Goal: Register for event/course

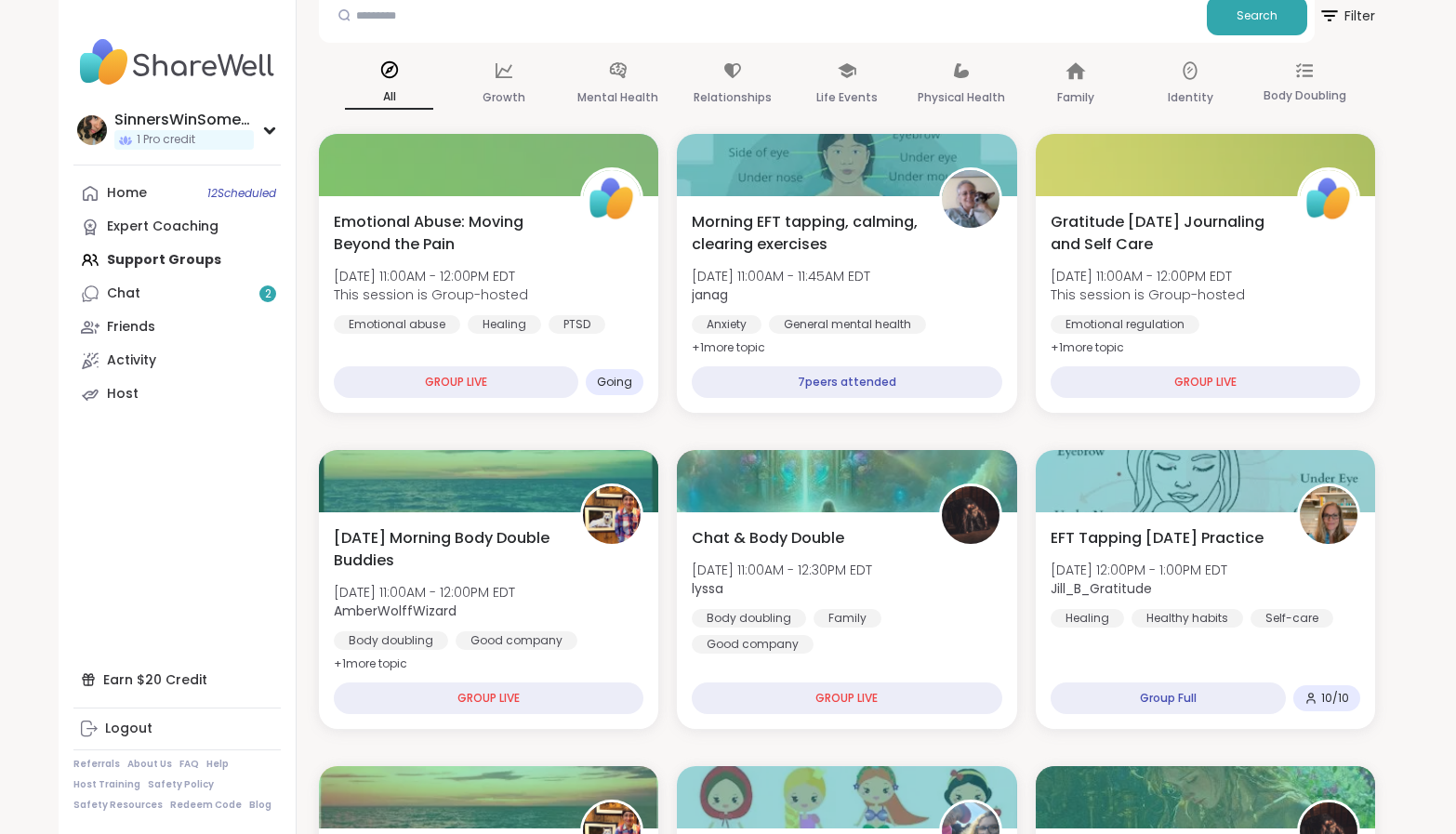
scroll to position [265, 0]
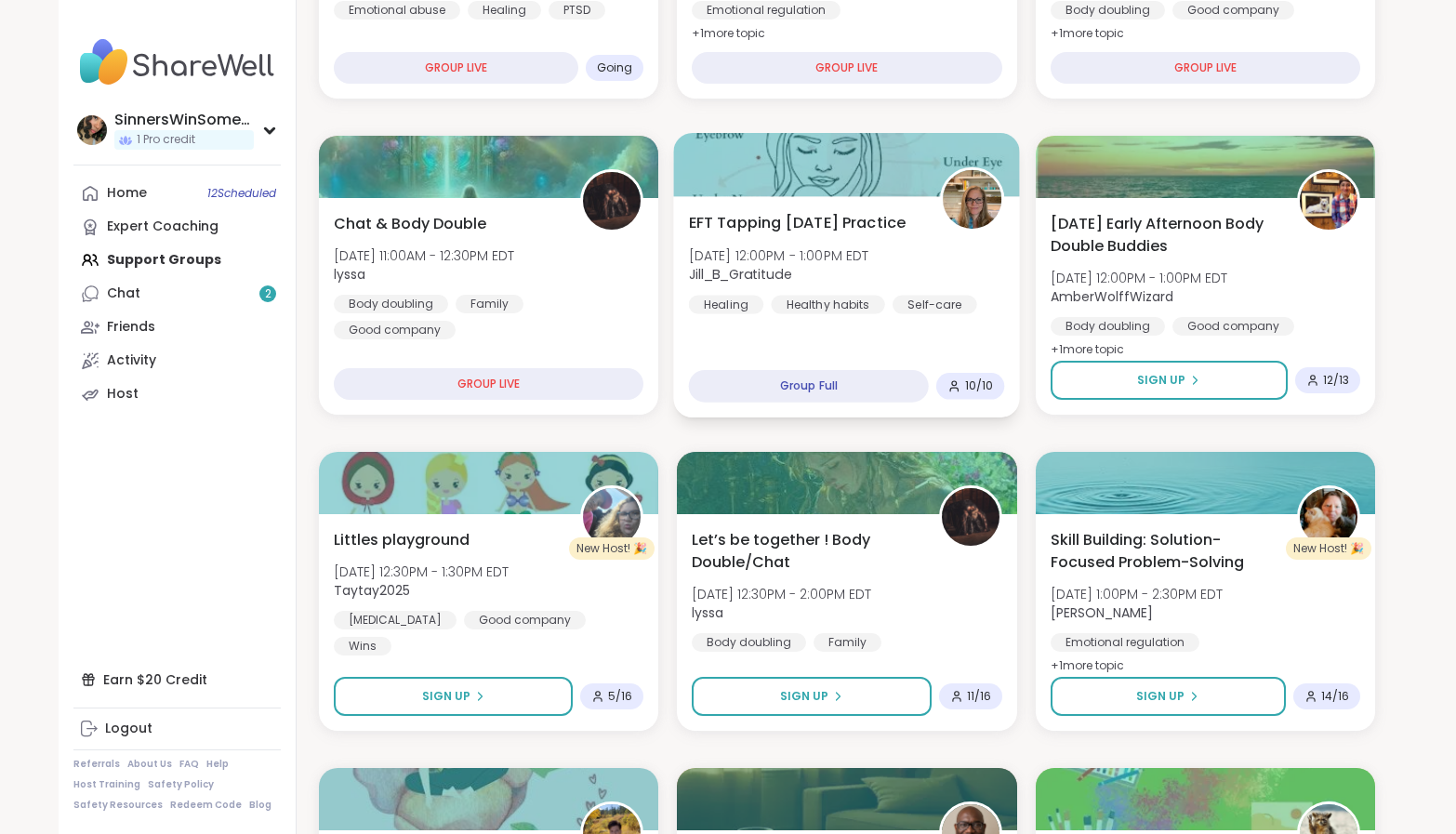
scroll to position [575, 0]
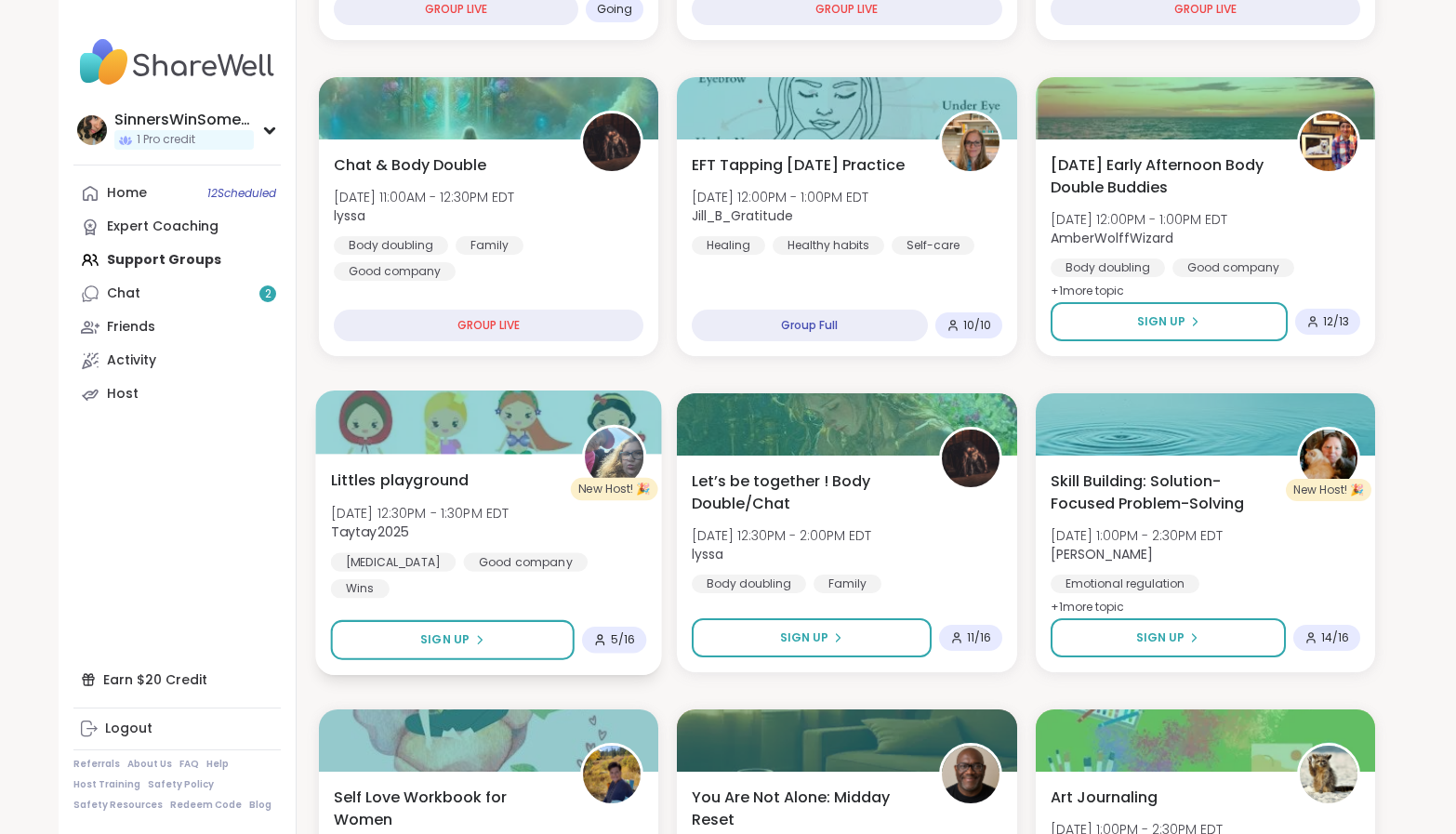
click at [621, 536] on div "[PERSON_NAME] playground [DATE] 12:30PM - 1:30PM EDT Taytay2025 [MEDICAL_DATA] …" at bounding box center [488, 533] width 316 height 130
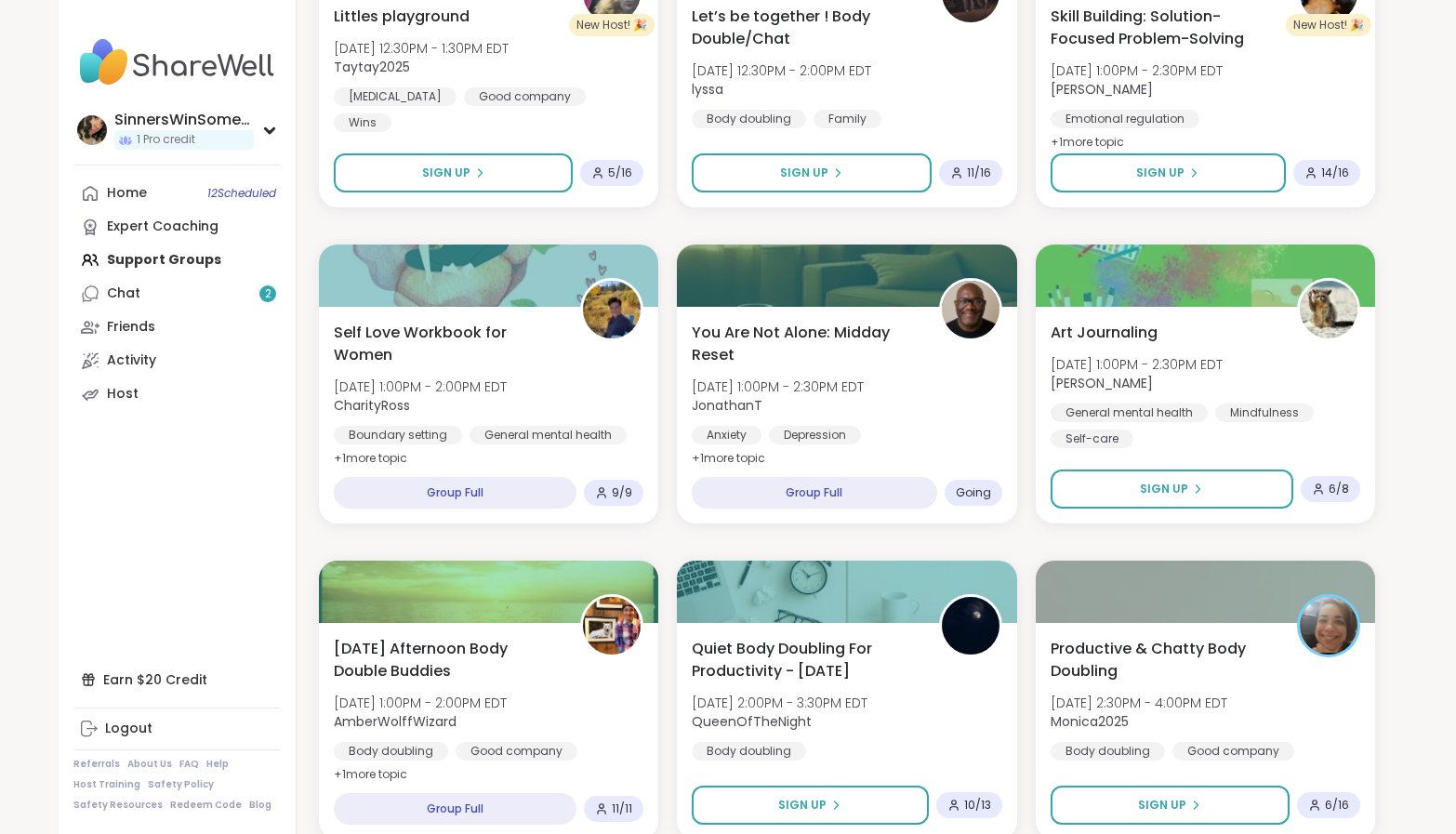
scroll to position [729, 0]
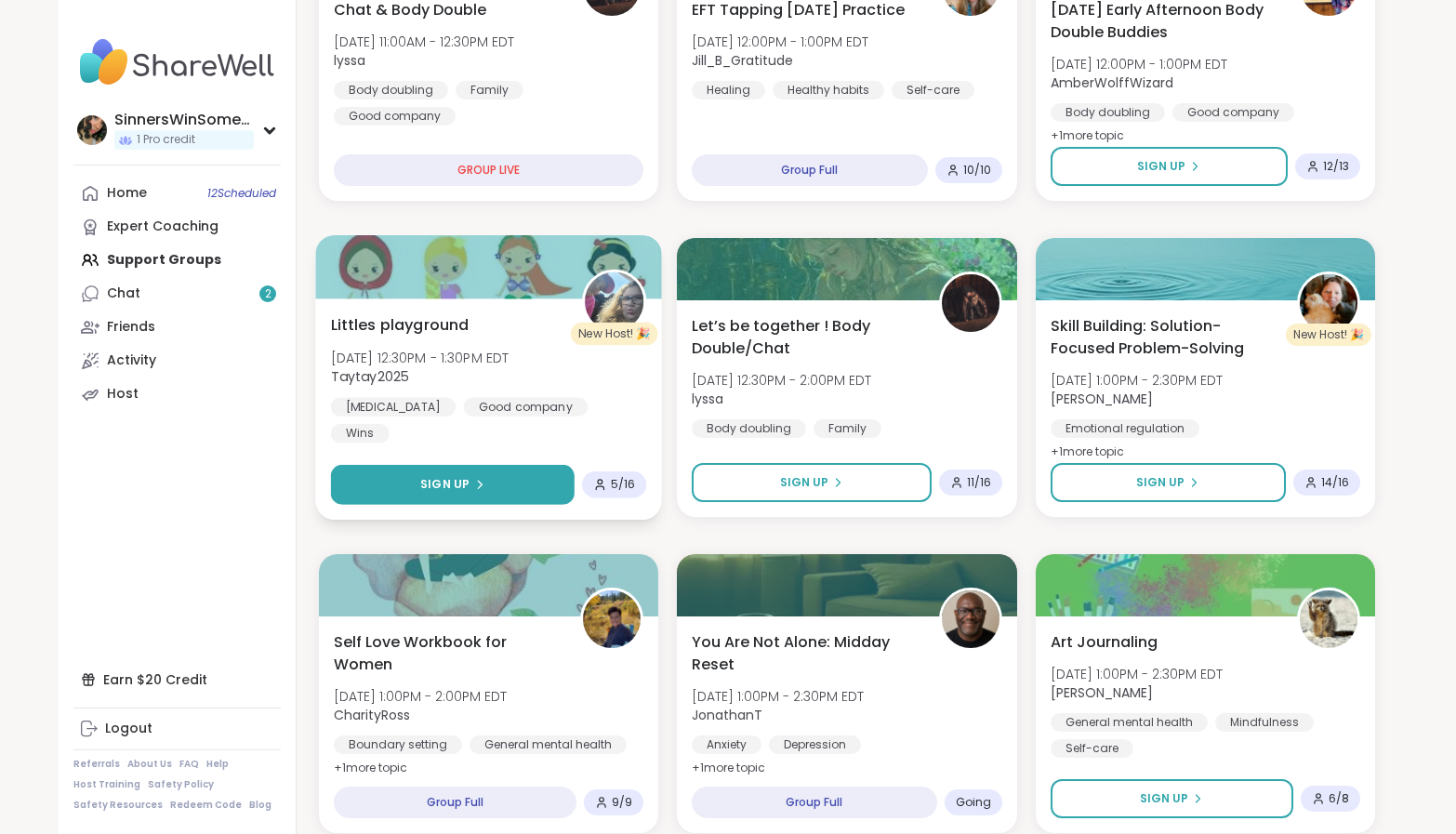
click at [510, 470] on button "Sign Up" at bounding box center [452, 484] width 243 height 40
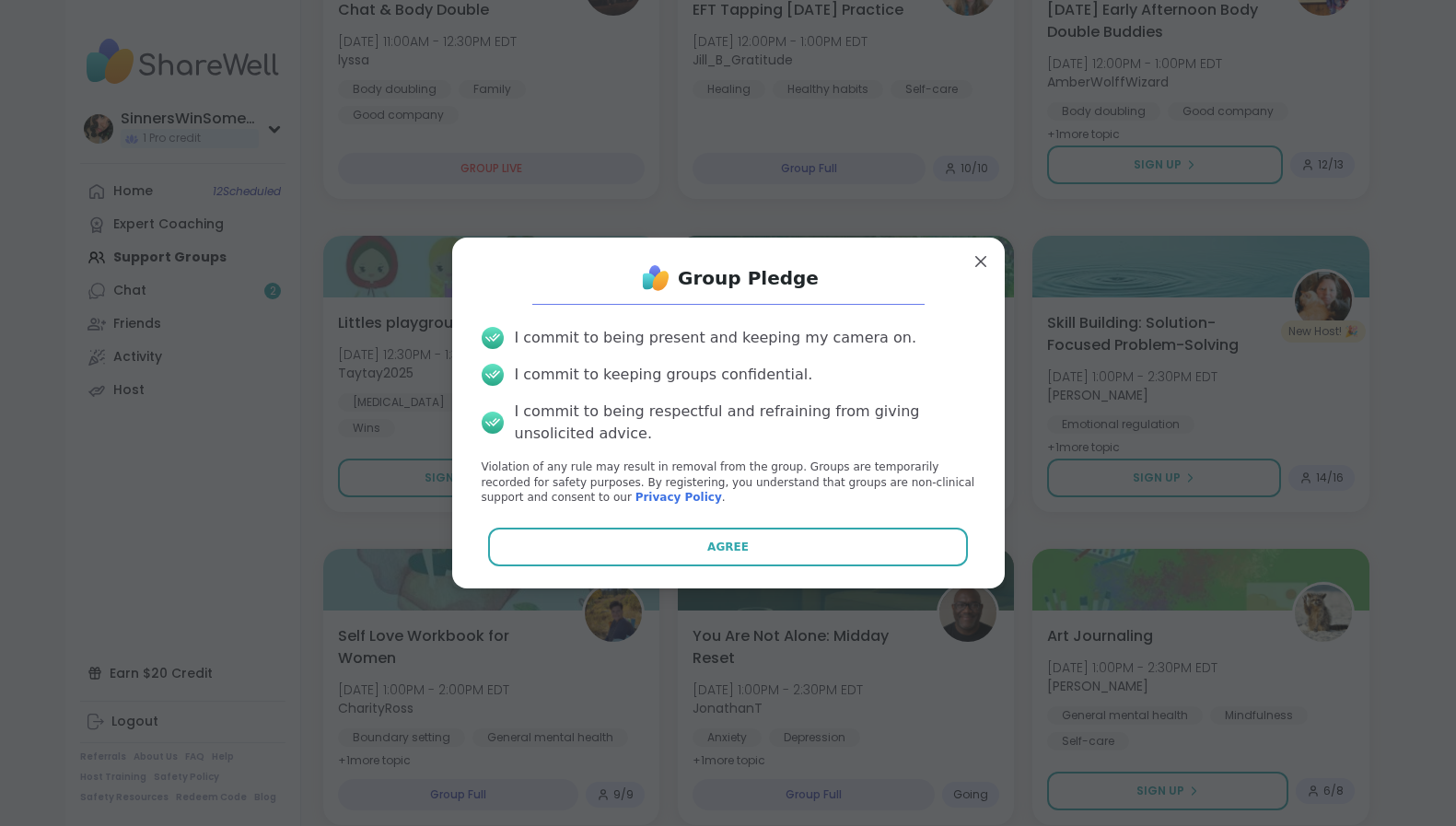
click at [734, 542] on button "Agree" at bounding box center [728, 547] width 480 height 38
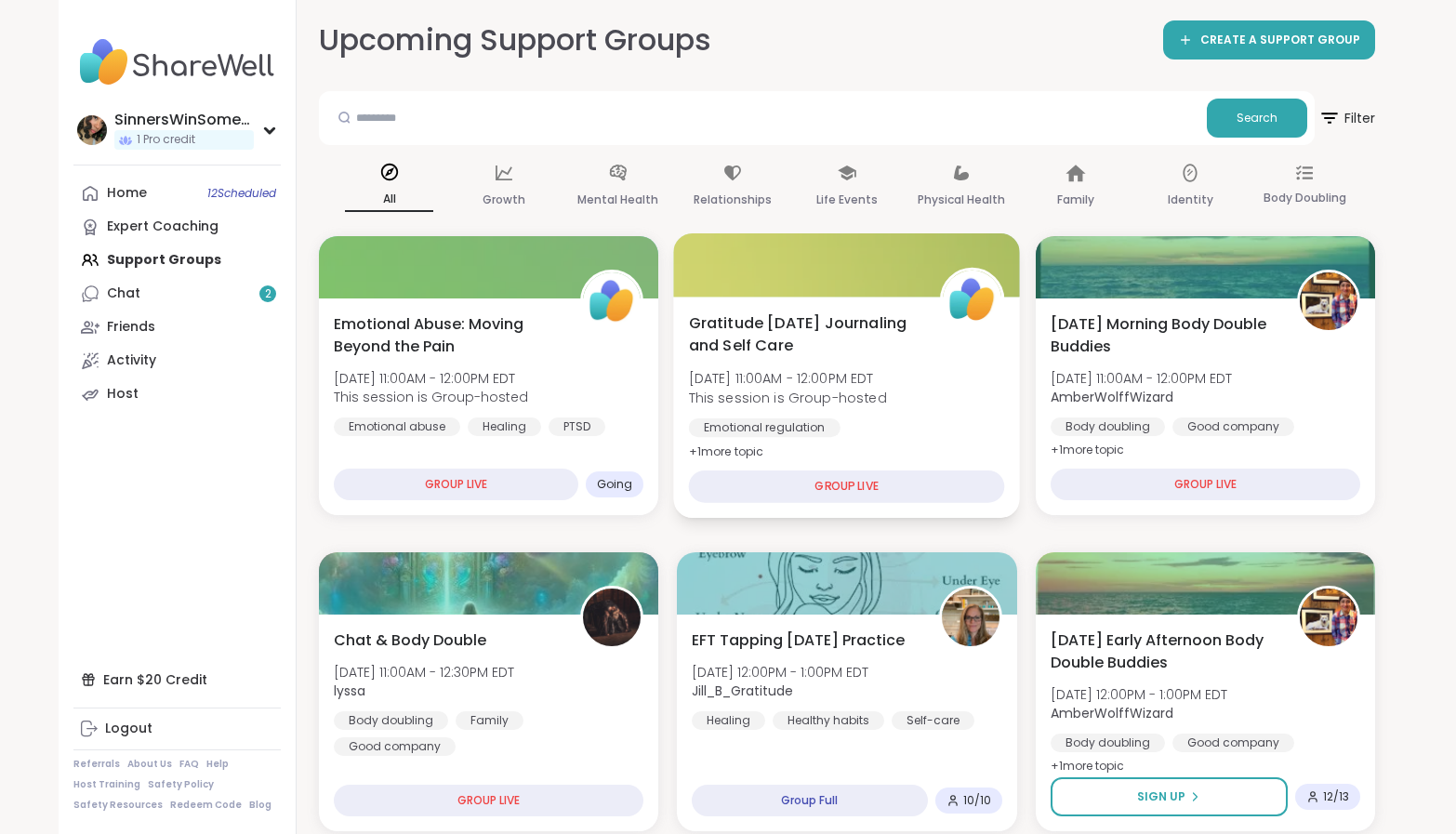
scroll to position [0, 0]
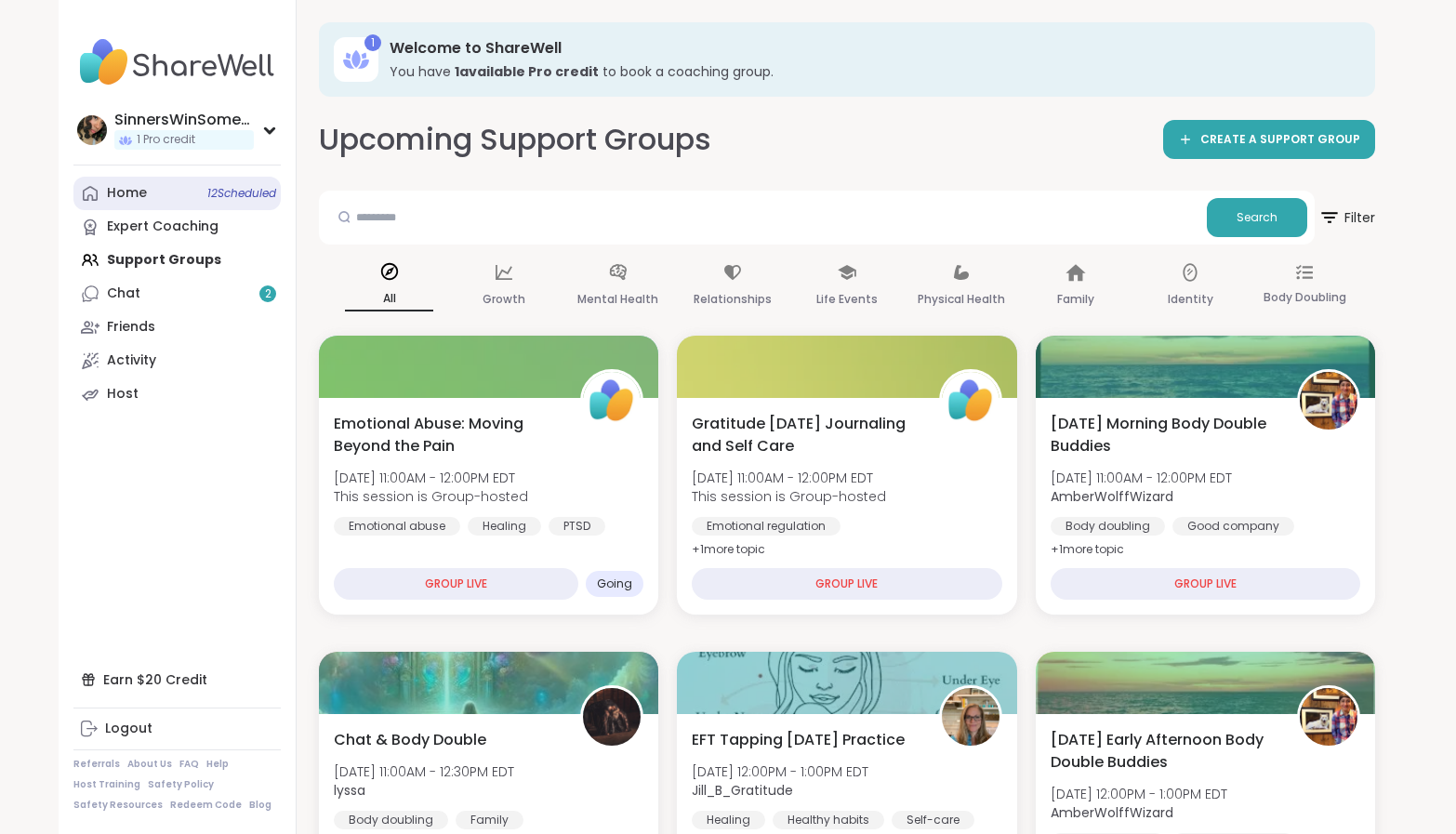
click at [207, 199] on span "12 Scheduled" at bounding box center [241, 193] width 69 height 15
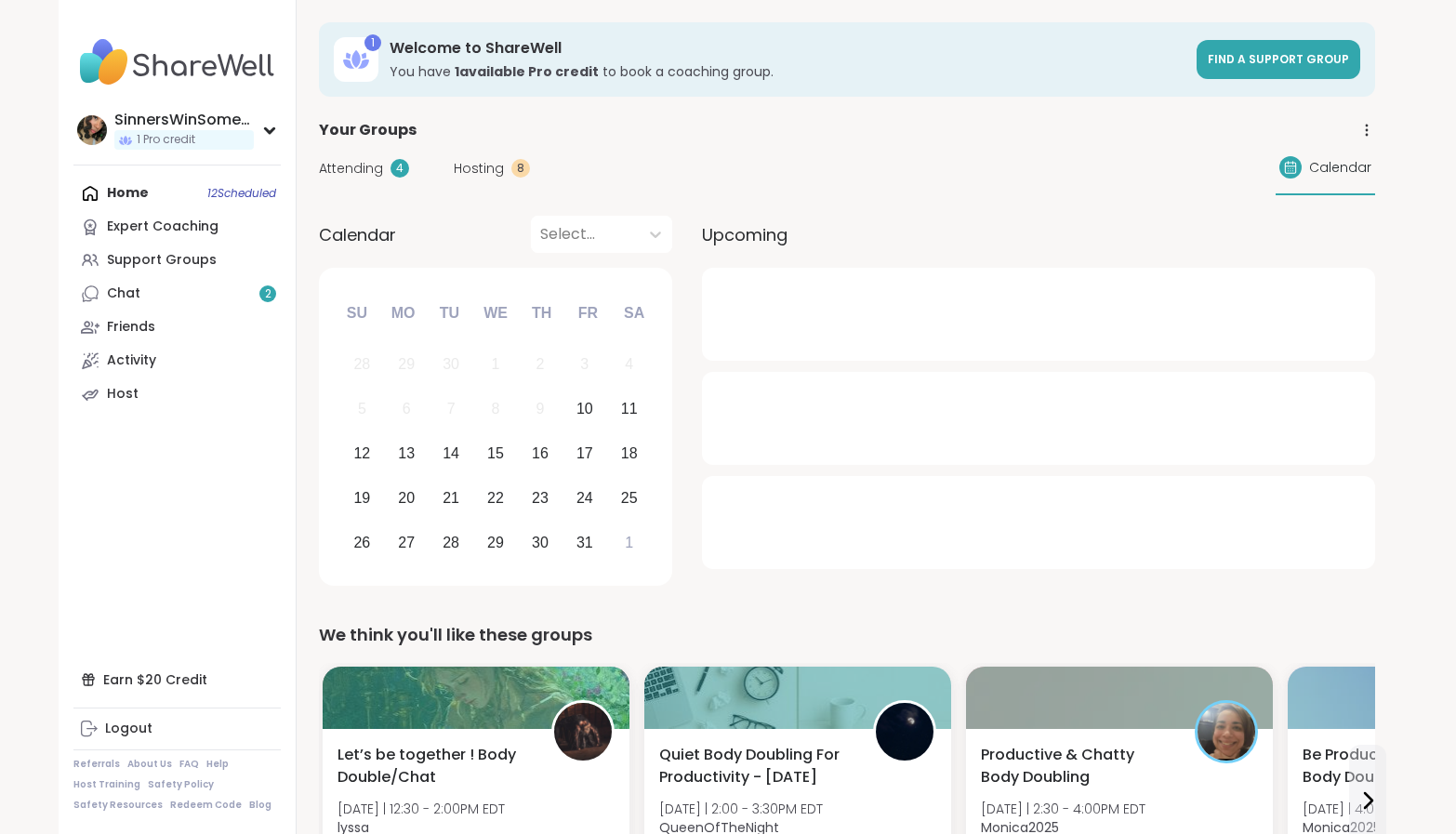
click at [374, 172] on span "Attending" at bounding box center [351, 169] width 64 height 20
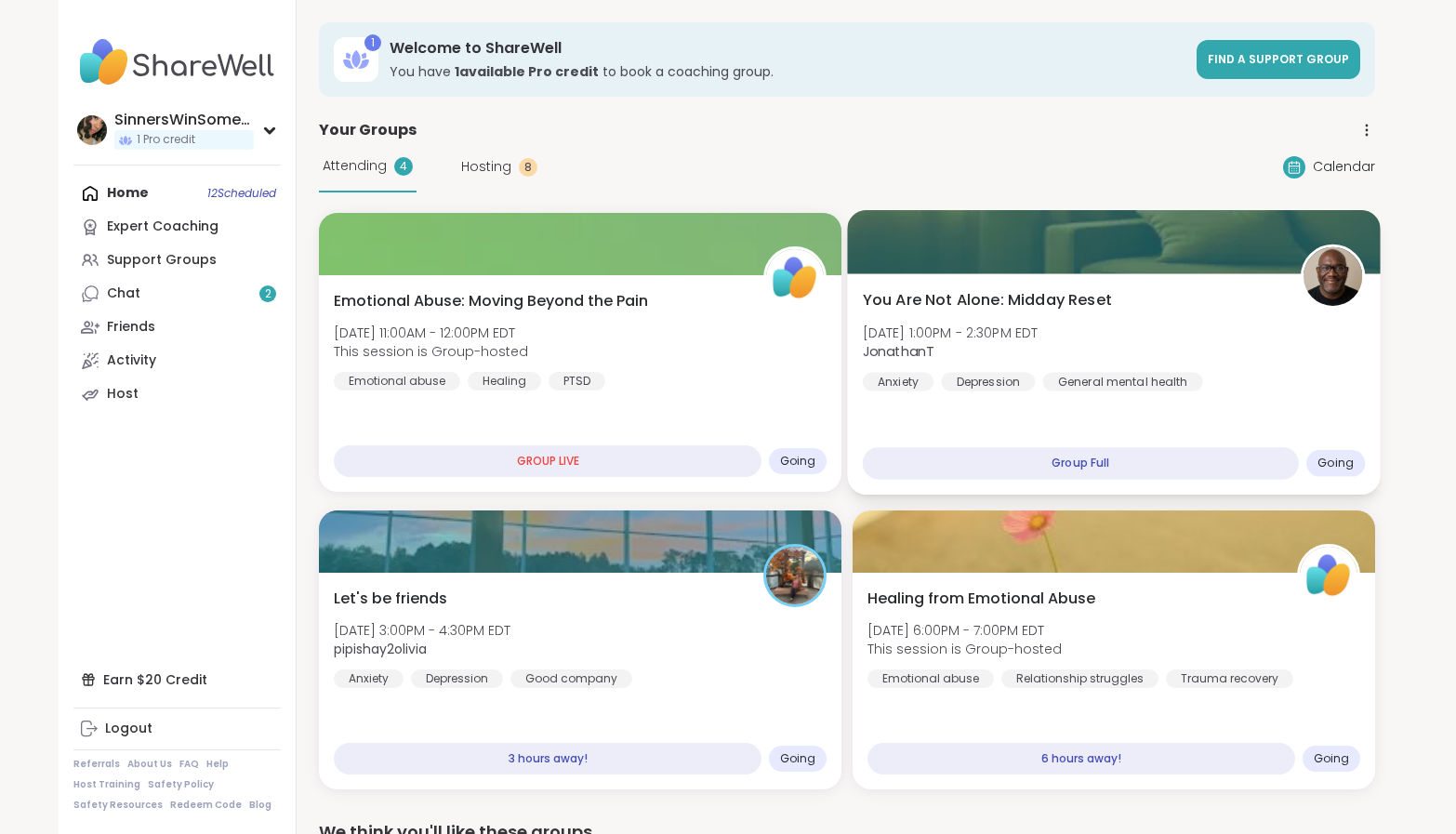
click at [1309, 378] on div "You Are Not Alone: Midday Reset [DATE] 1:00PM - 2:30PM EDT JonathanT Anxiety [M…" at bounding box center [1114, 340] width 503 height 103
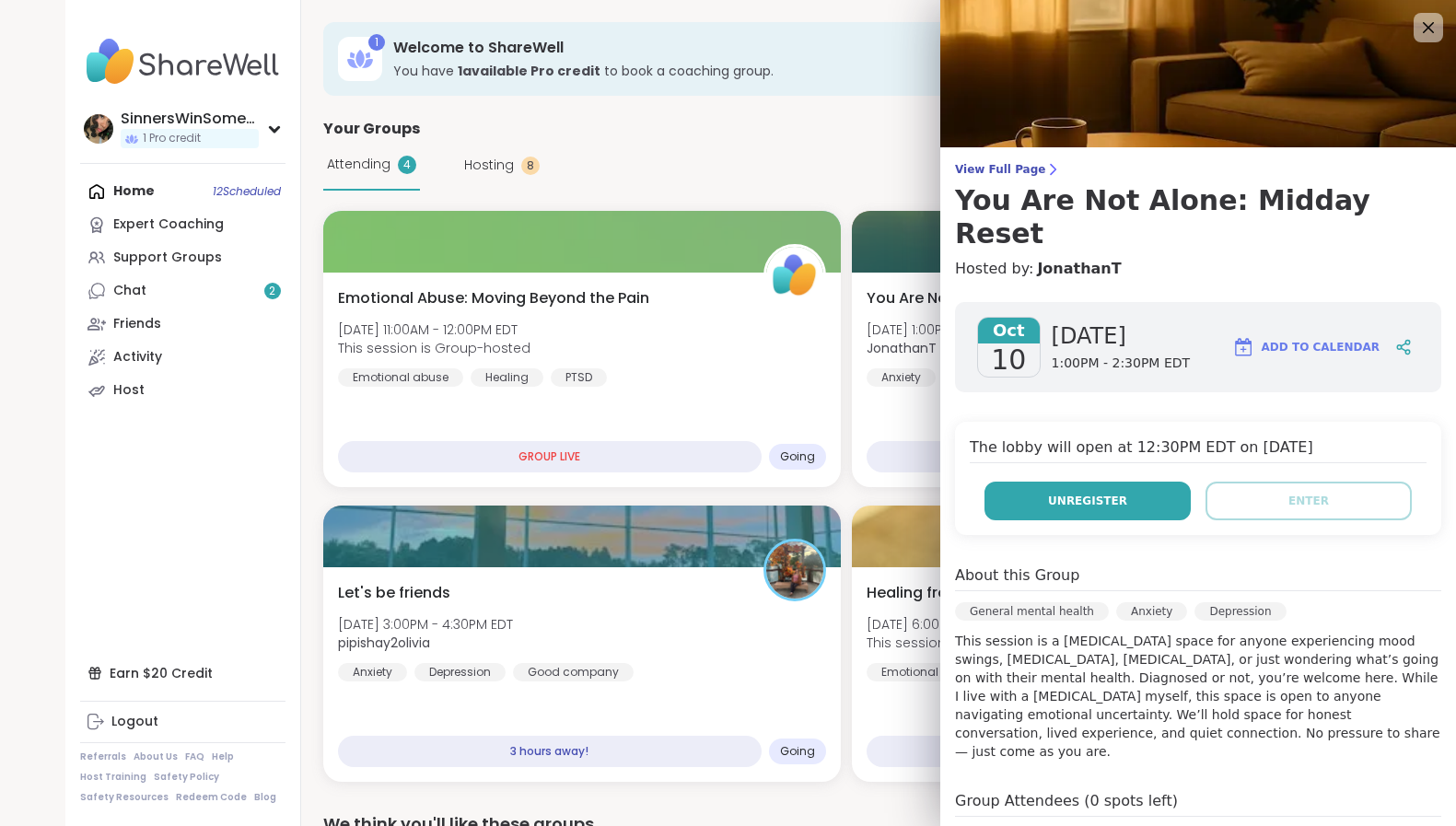
click at [1113, 482] on button "Unregister" at bounding box center [1087, 500] width 206 height 38
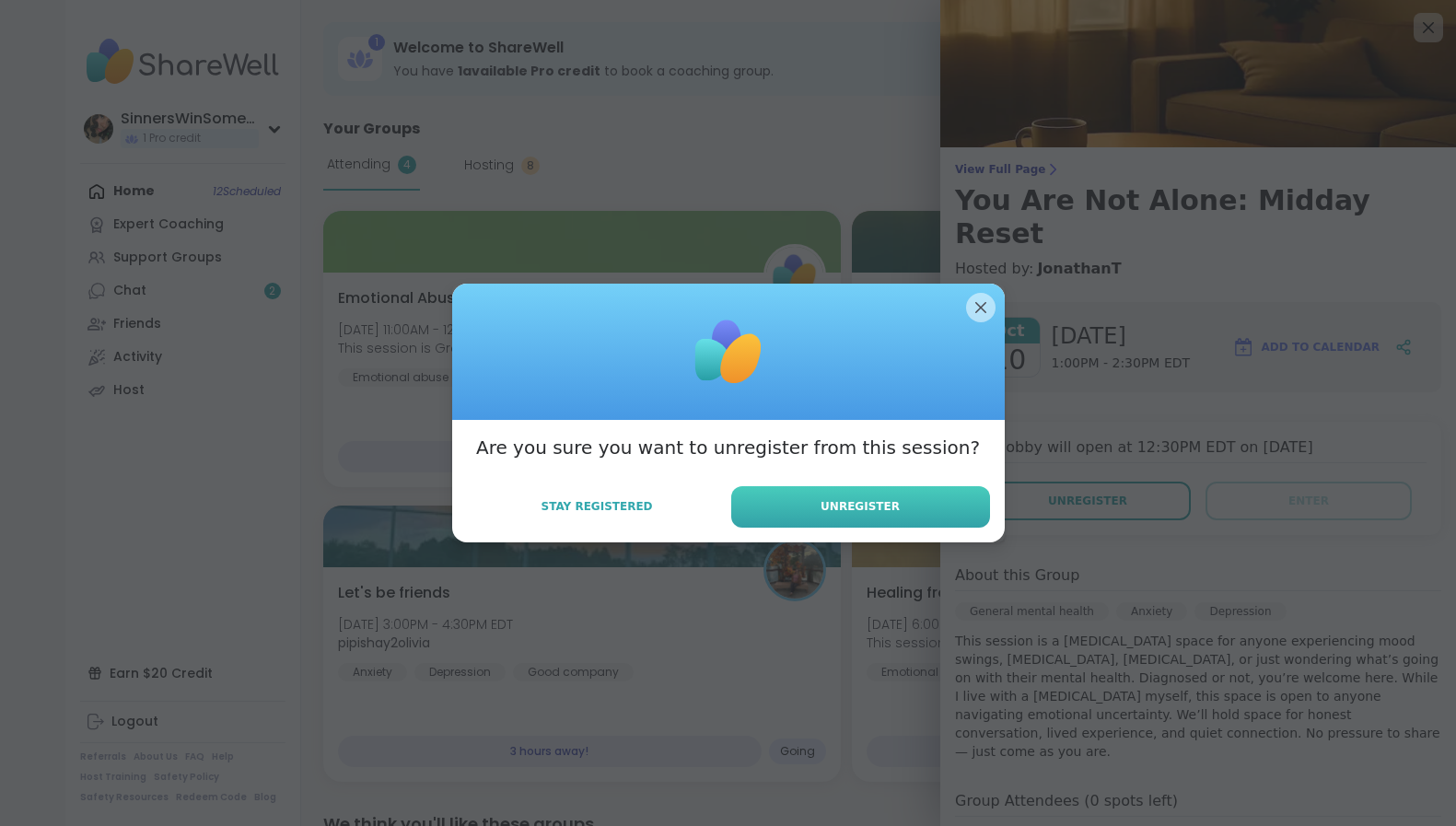
click at [816, 505] on button "Unregister" at bounding box center [861, 507] width 259 height 41
